Goal: Find specific page/section: Find specific page/section

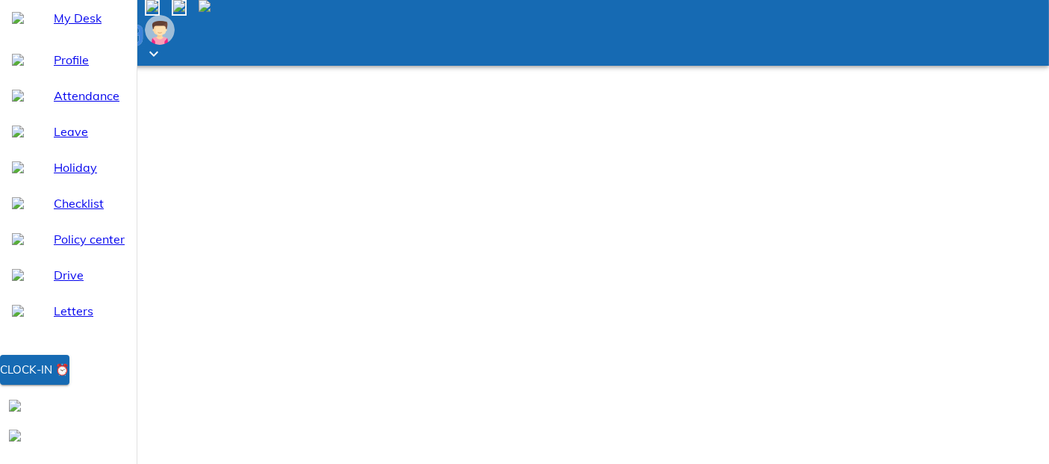
click at [69, 379] on span "Clock-in ⏰" at bounding box center [34, 369] width 69 height 19
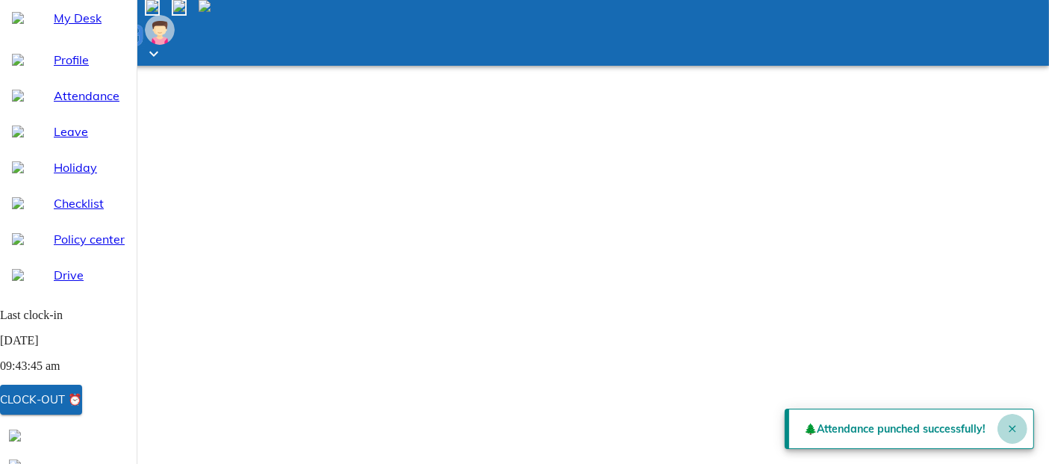
click at [1009, 434] on button "Close" at bounding box center [1012, 429] width 30 height 30
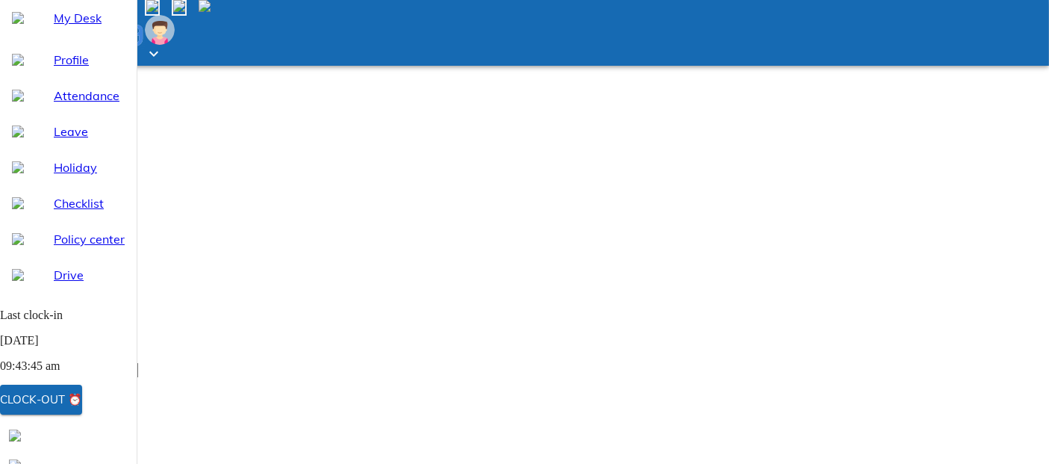
scroll to position [166, 0]
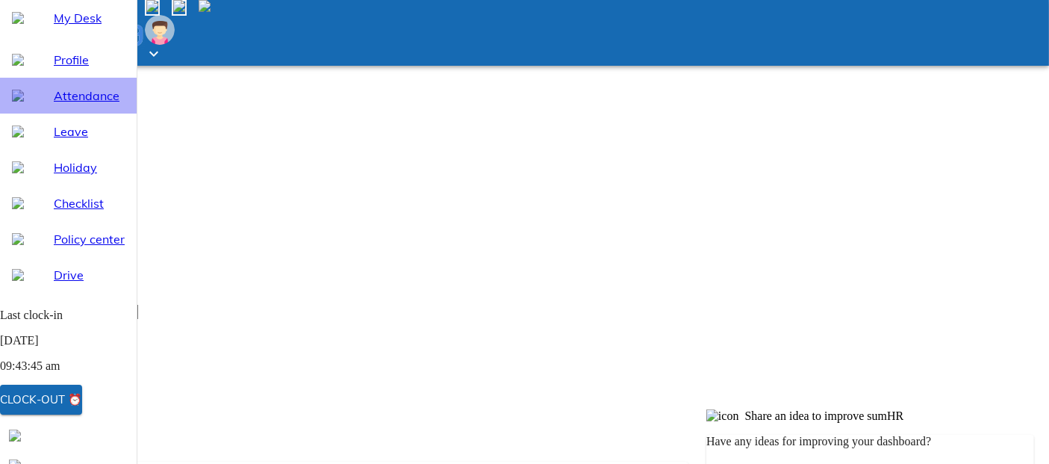
click at [60, 105] on span "Attendance" at bounding box center [89, 96] width 71 height 18
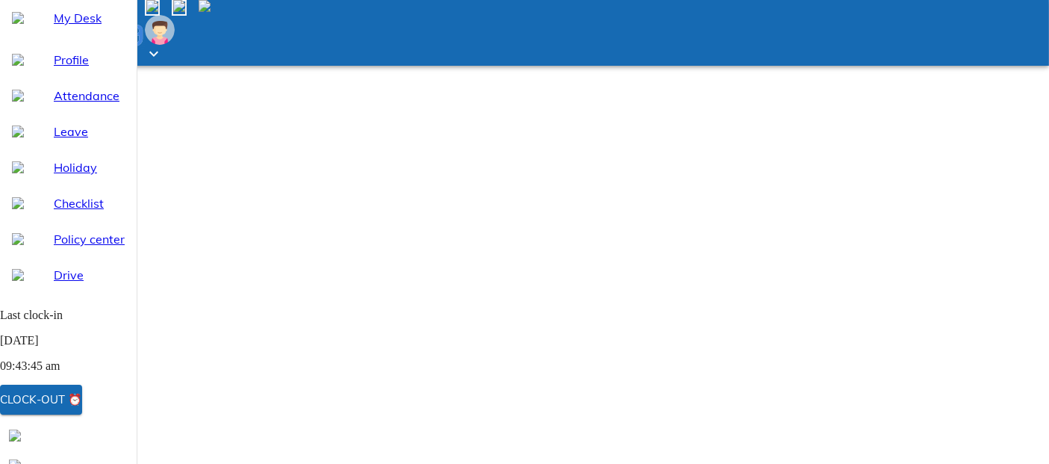
select select "10"
click at [70, 36] on div "My Desk" at bounding box center [68, 18] width 137 height 36
